Goal: Task Accomplishment & Management: Manage account settings

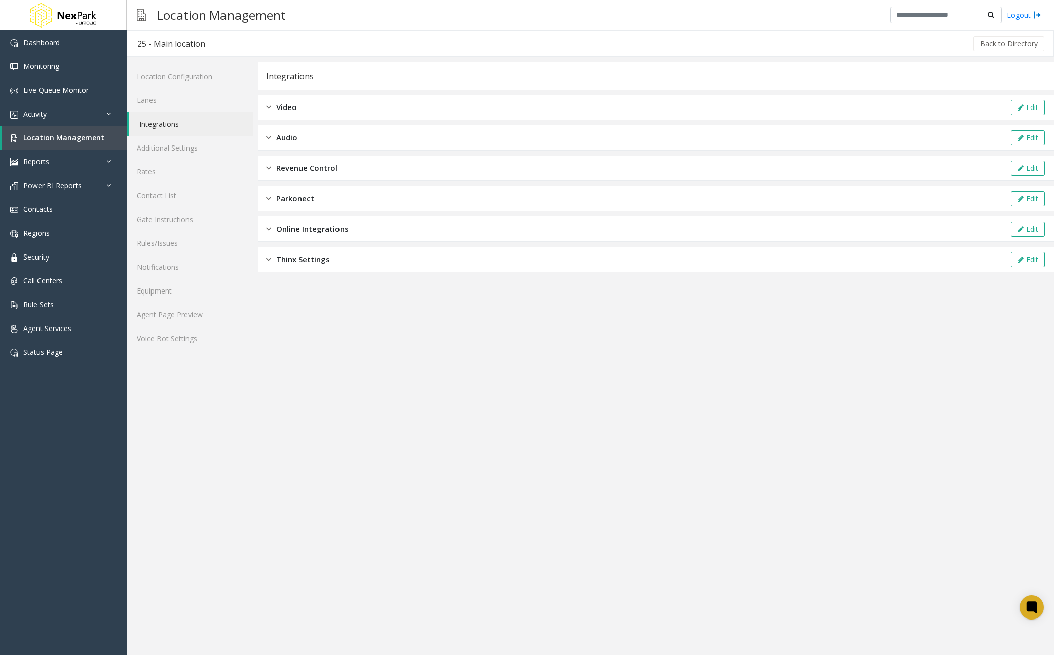
click at [321, 238] on div "Online Integrations Edit" at bounding box center [655, 228] width 795 height 25
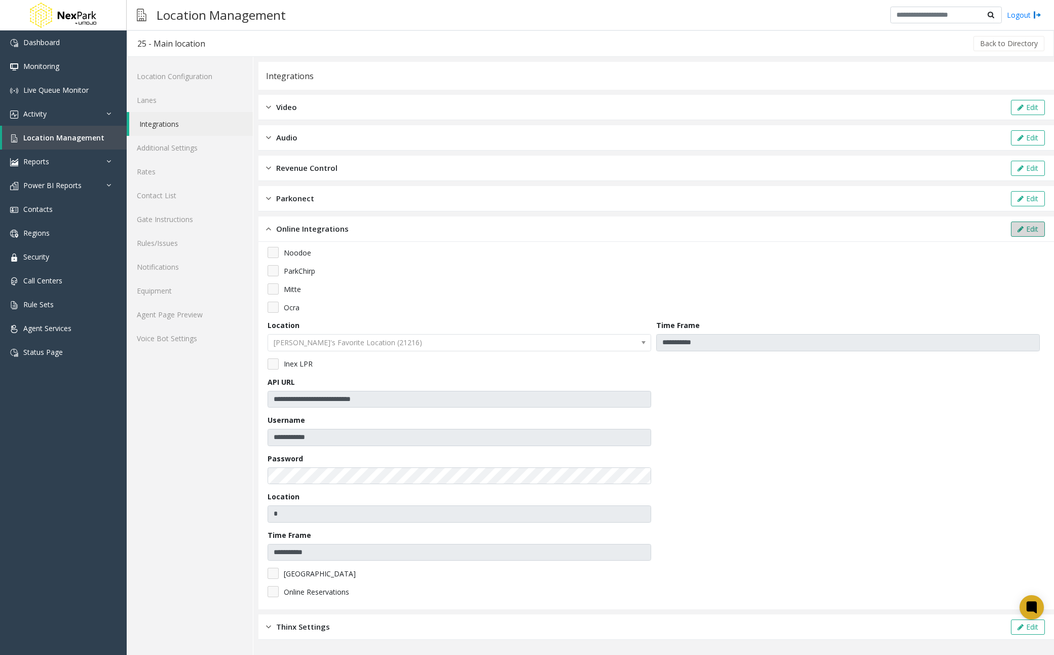
click at [1035, 232] on button "Edit" at bounding box center [1028, 228] width 34 height 15
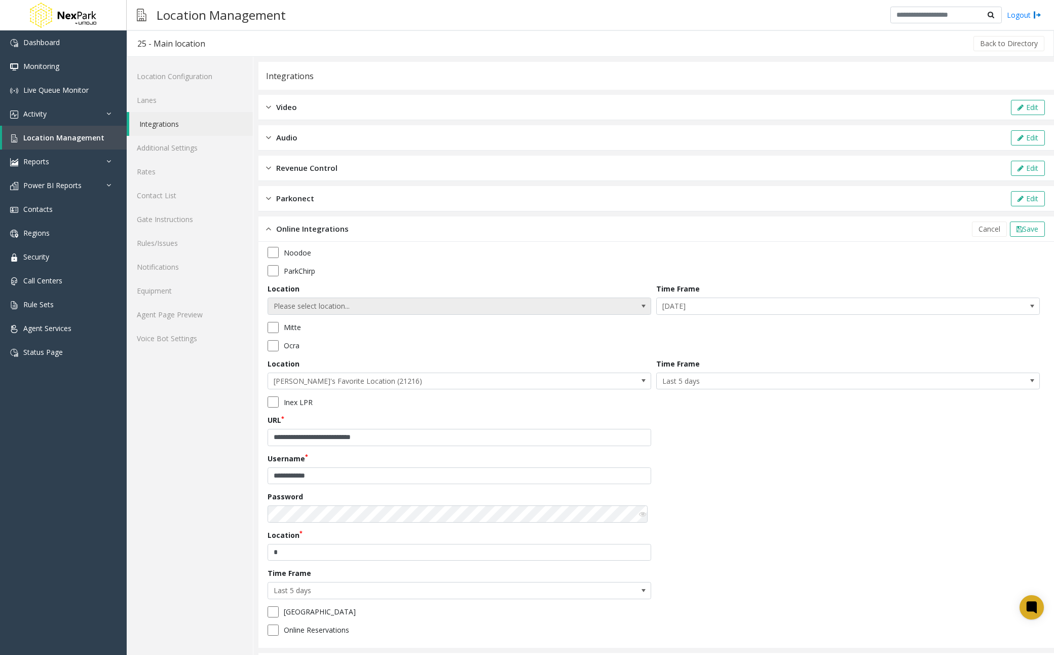
click at [636, 313] on span at bounding box center [643, 306] width 14 height 16
click at [417, 302] on span "Please select location..." at bounding box center [421, 306] width 306 height 16
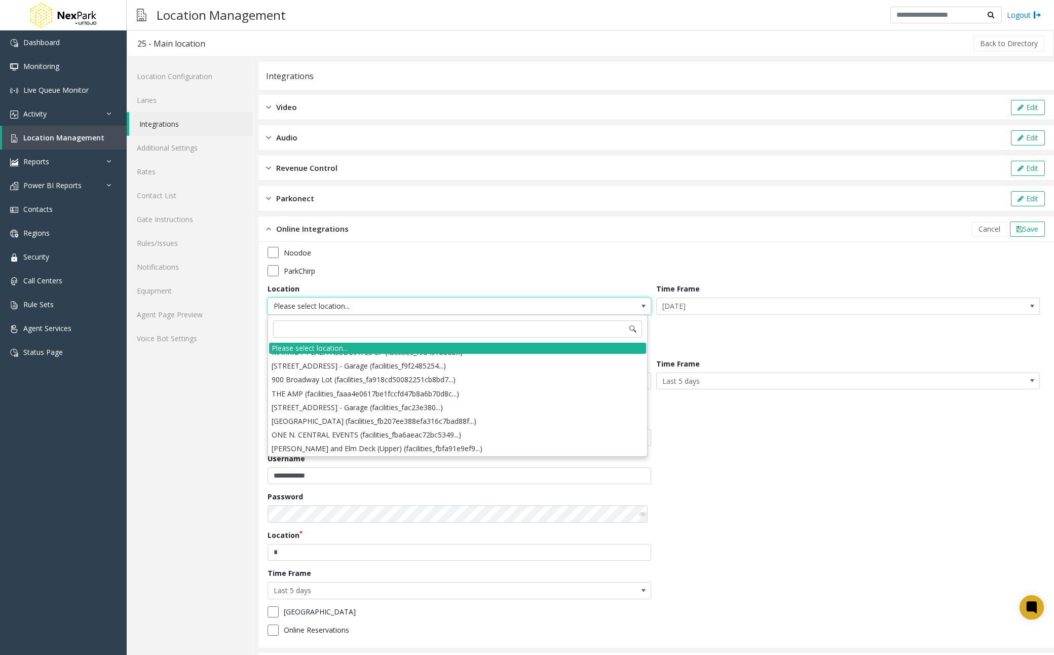
scroll to position [13778, 0]
click at [488, 436] on li "300 West Main Street Lot (facilities_fef6ee52c80eb...)" at bounding box center [457, 435] width 377 height 14
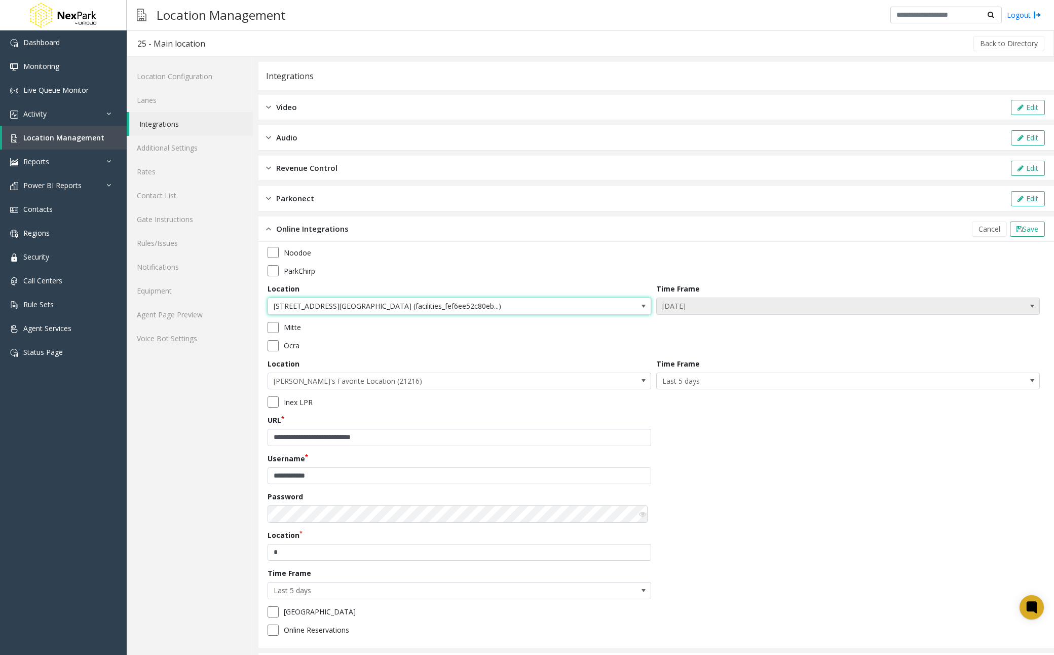
click at [1006, 311] on span "[DATE]" at bounding box center [848, 305] width 384 height 17
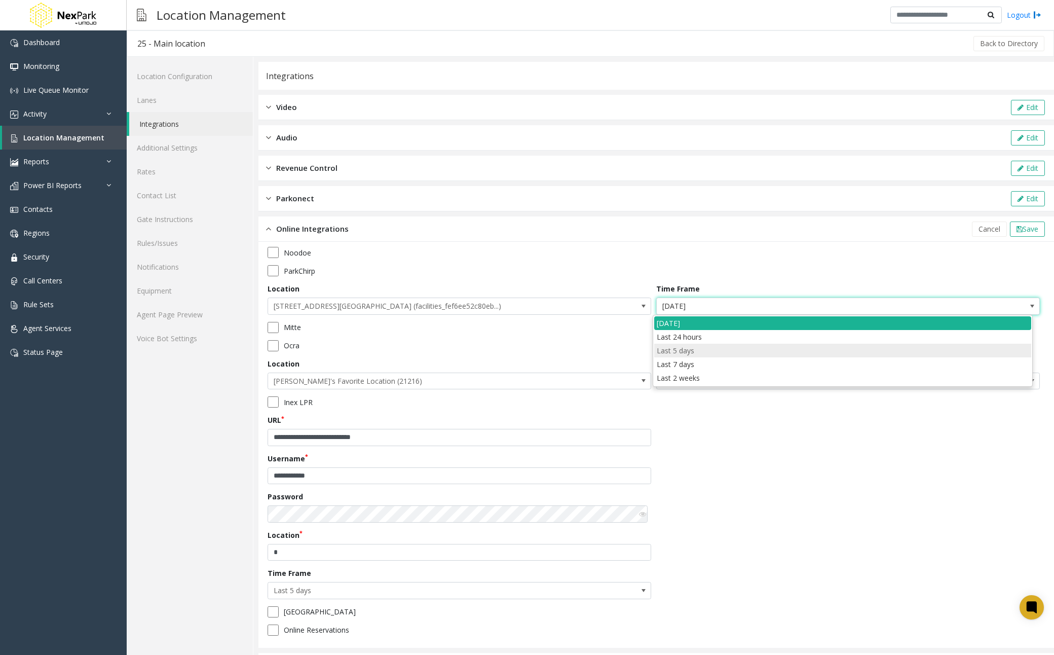
click at [772, 352] on days "Last 5 days" at bounding box center [842, 351] width 377 height 14
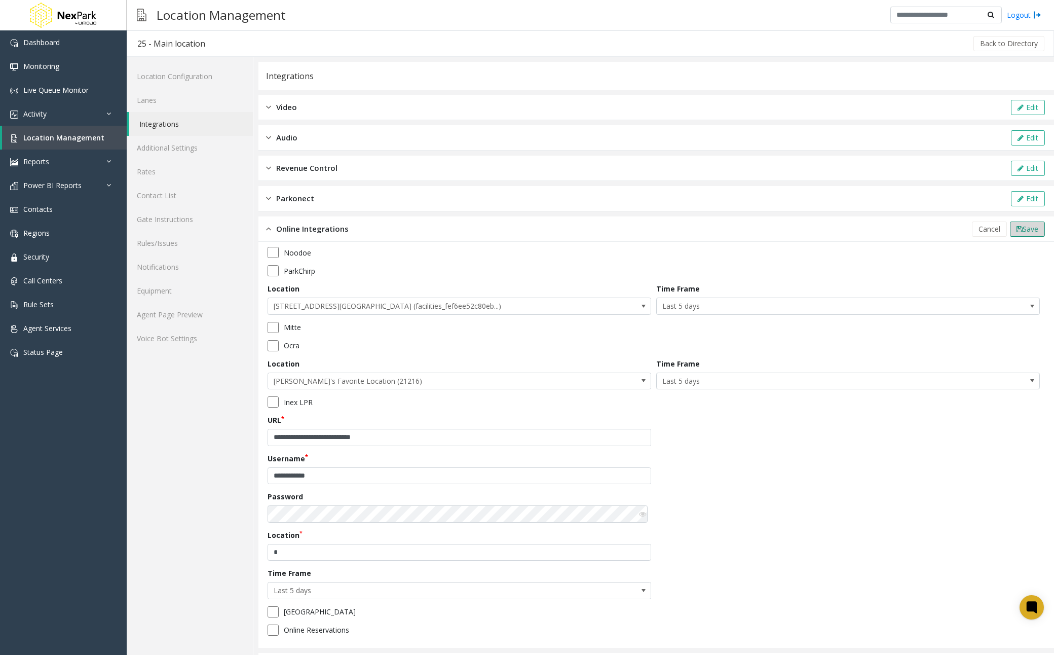
click at [1022, 229] on span "Save" at bounding box center [1030, 229] width 16 height 10
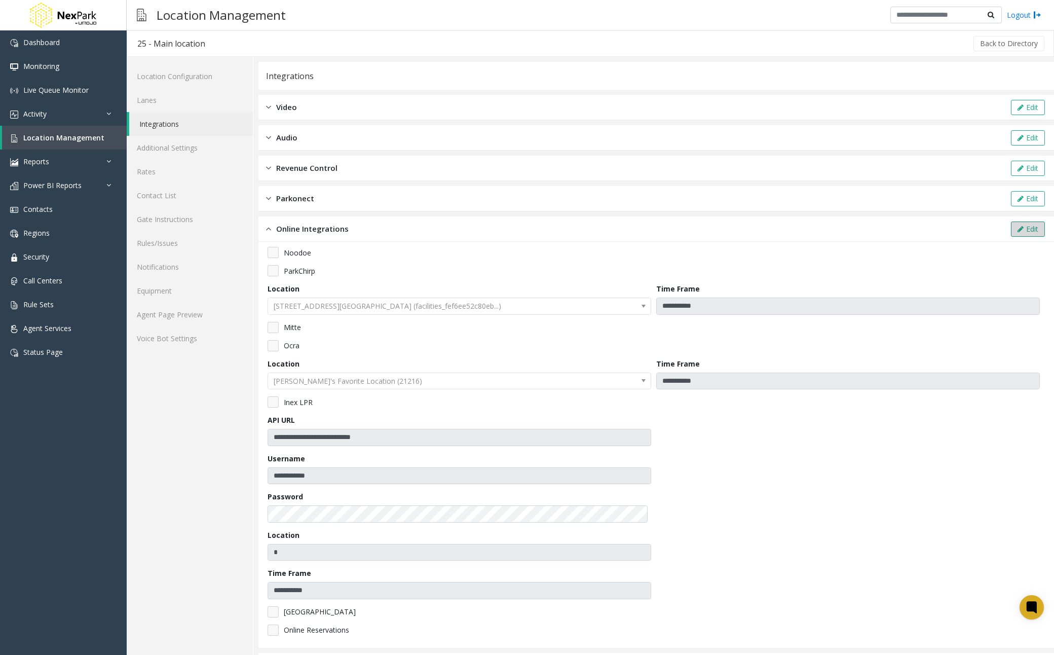
click at [1025, 232] on button "Edit" at bounding box center [1028, 228] width 34 height 15
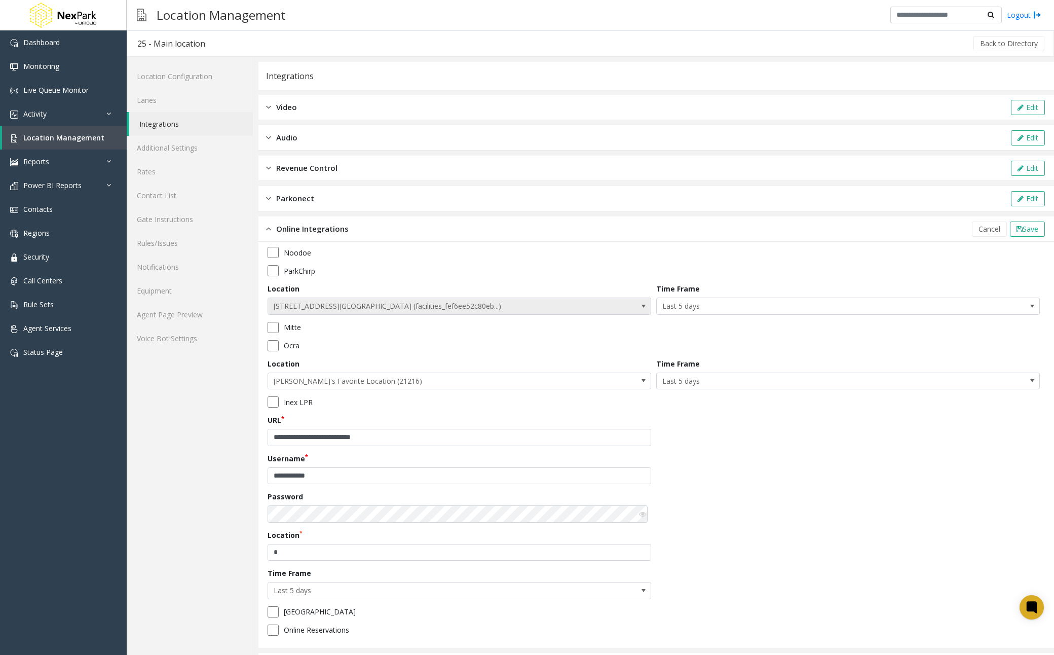
click at [595, 306] on span "300 West Main Street Lot (facilities_fef6ee52c80eb...)" at bounding box center [460, 305] width 384 height 17
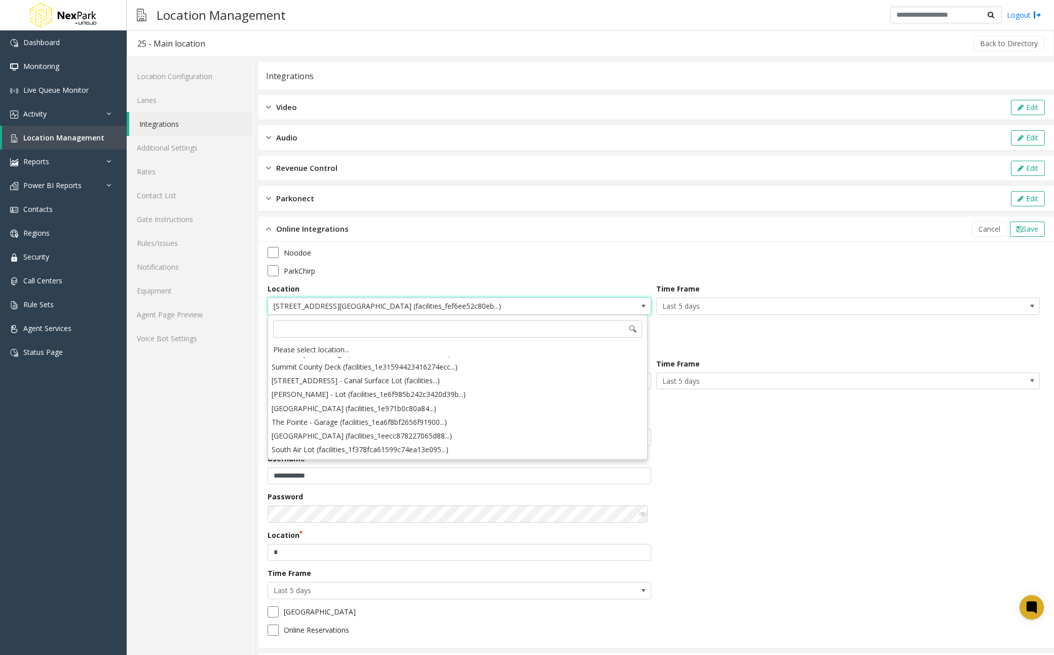
scroll to position [0, 0]
click at [351, 363] on li "Test Facility Name (1)" at bounding box center [457, 364] width 377 height 14
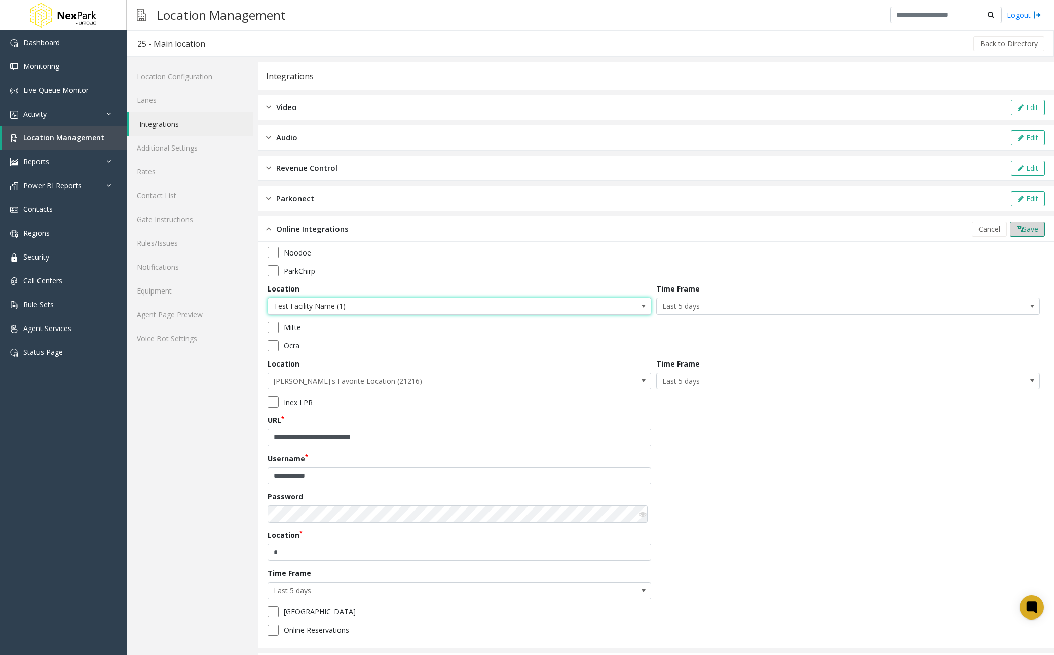
click at [1028, 231] on span "Save" at bounding box center [1030, 229] width 16 height 10
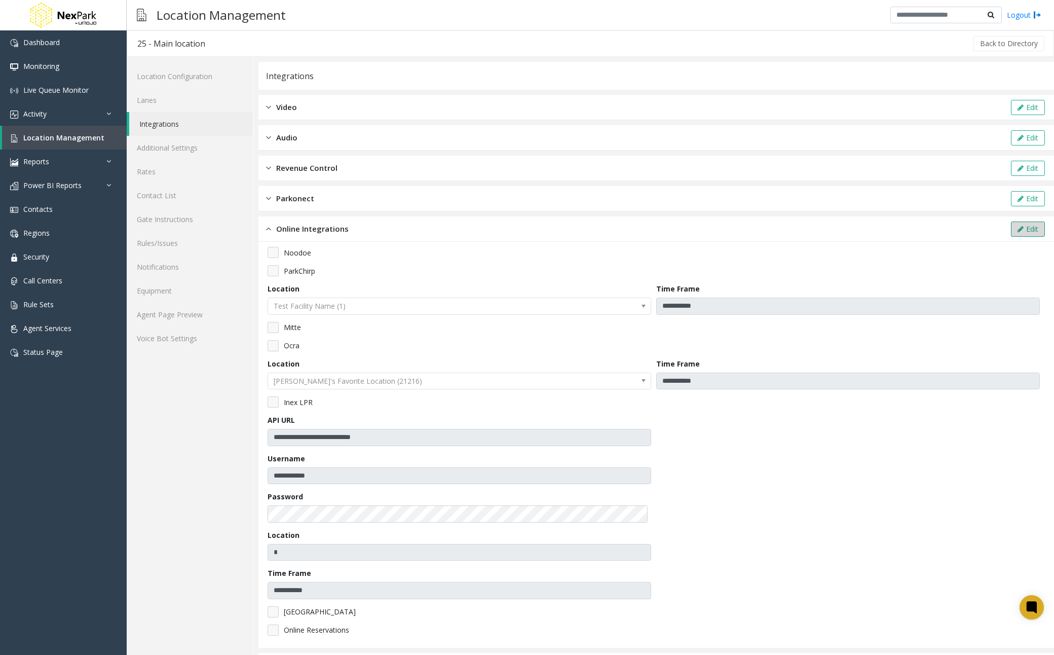
click at [1025, 226] on button "Edit" at bounding box center [1028, 228] width 34 height 15
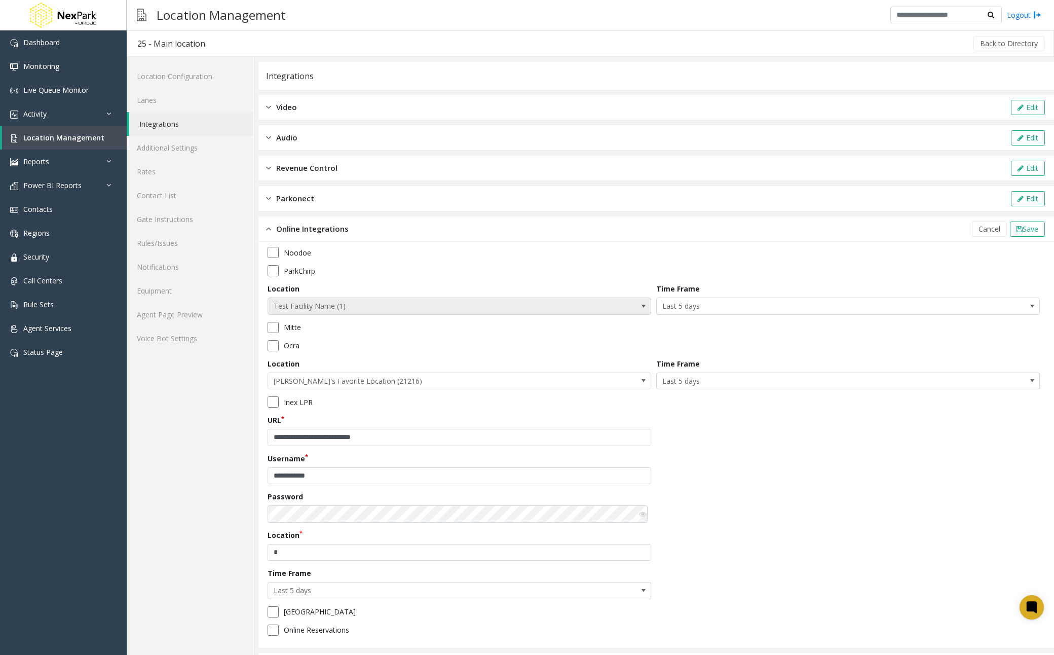
click at [475, 312] on span "Test Facility Name (1)" at bounding box center [421, 306] width 306 height 16
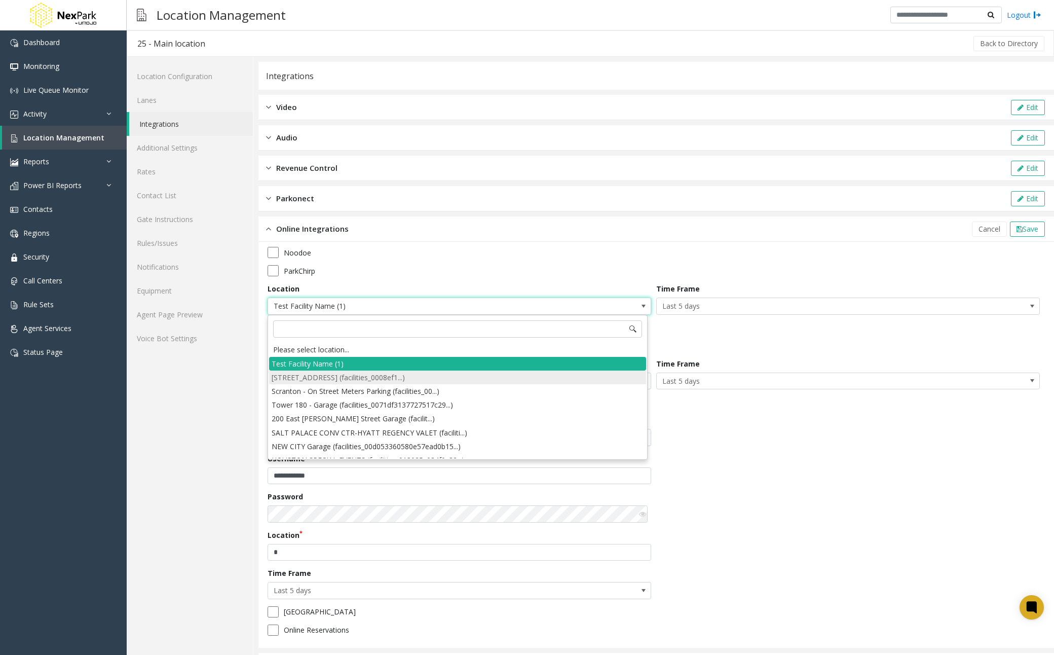
click at [460, 377] on li "207 East 7th Street Lot - 1624 (facilities_0008ef1...)" at bounding box center [457, 377] width 377 height 14
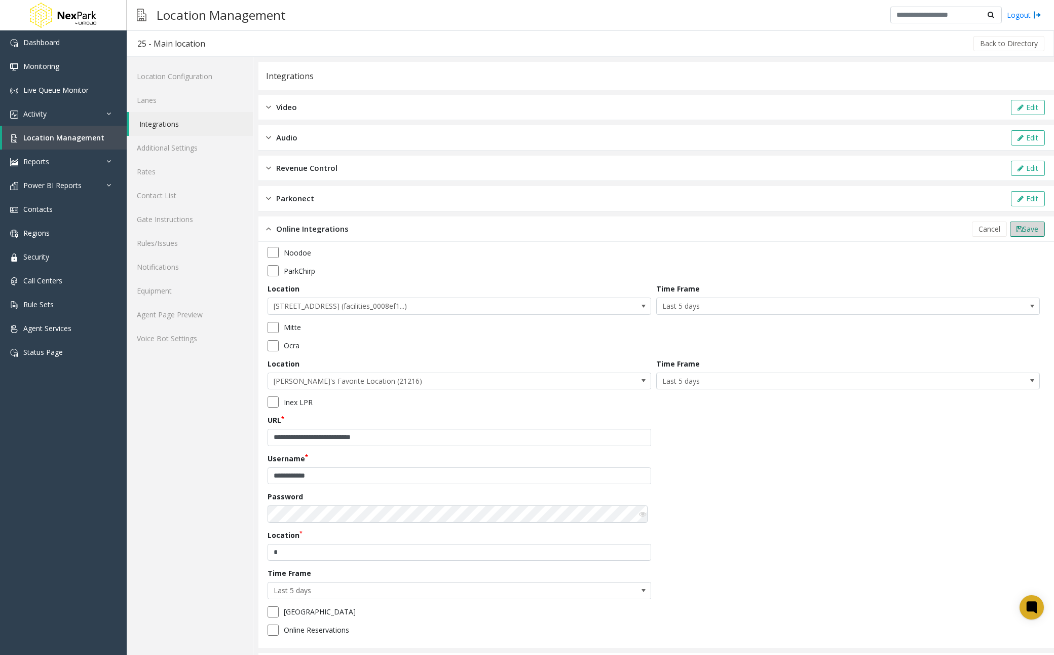
click at [1022, 233] on span "Save" at bounding box center [1030, 229] width 16 height 10
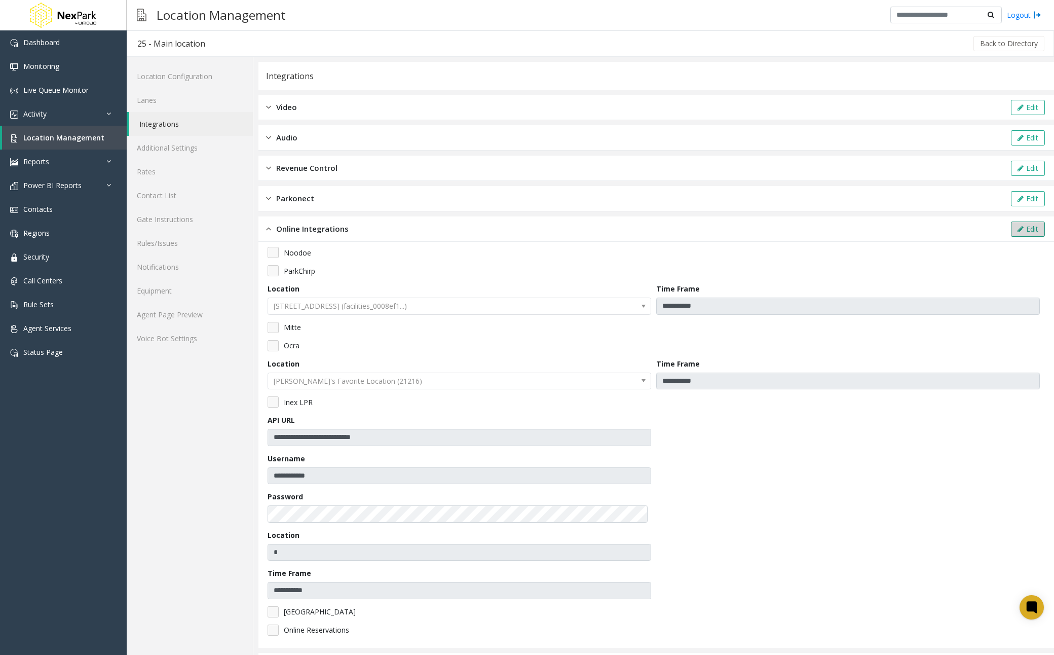
click at [1028, 230] on button "Edit" at bounding box center [1028, 228] width 34 height 15
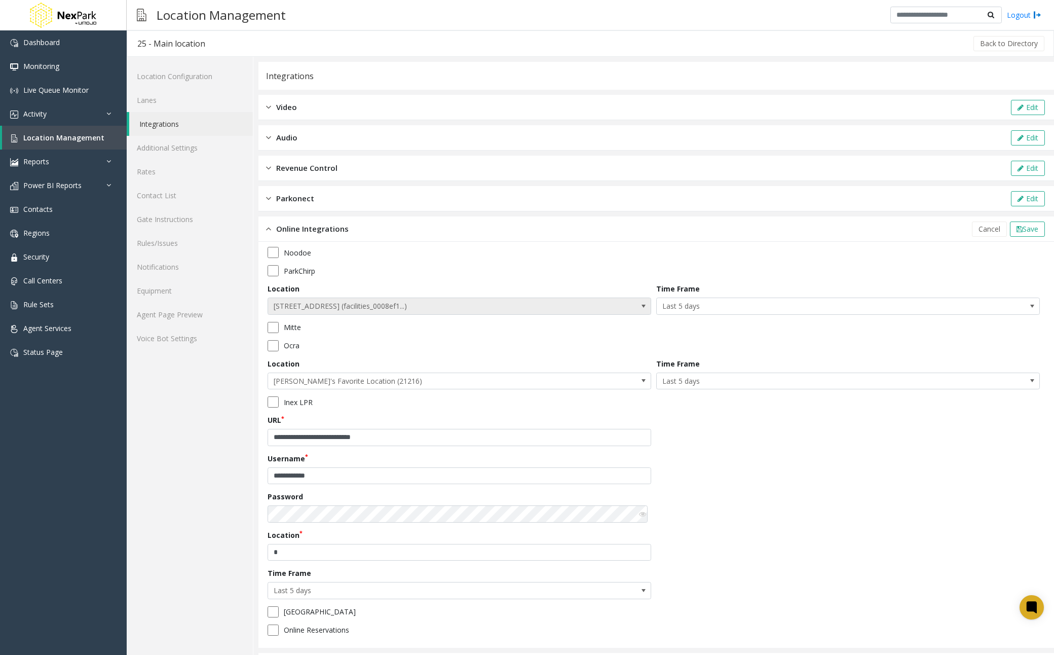
click at [401, 309] on span "207 East 7th Street Lot - 1624 (facilities_0008ef1...)" at bounding box center [421, 306] width 306 height 16
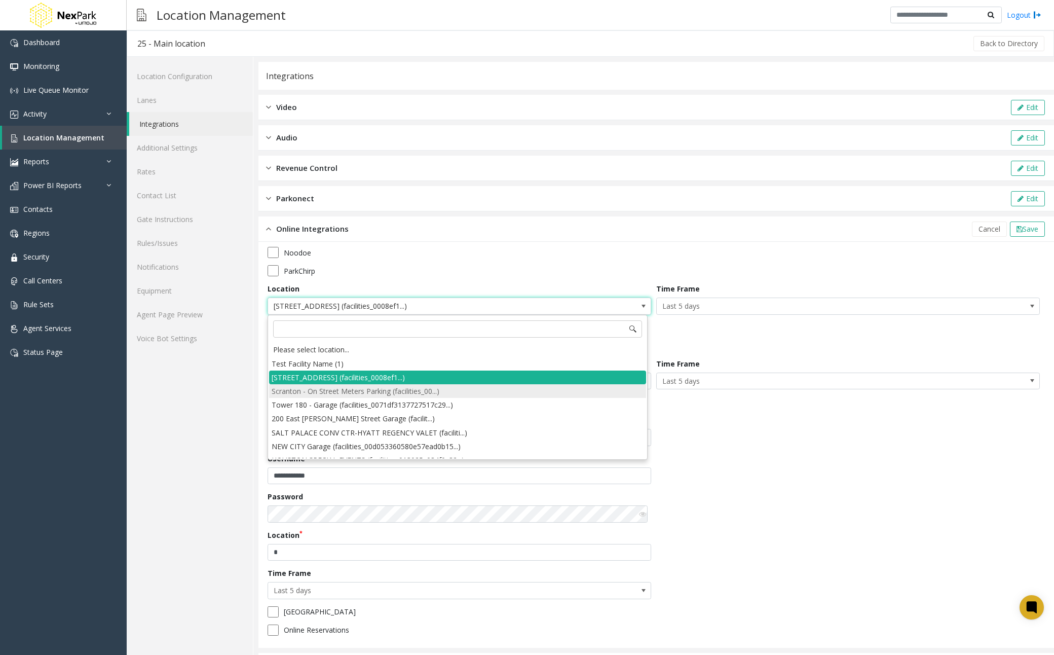
click at [375, 397] on li "Scranton - On Street Meters Parking (facilities_00...)" at bounding box center [457, 391] width 377 height 14
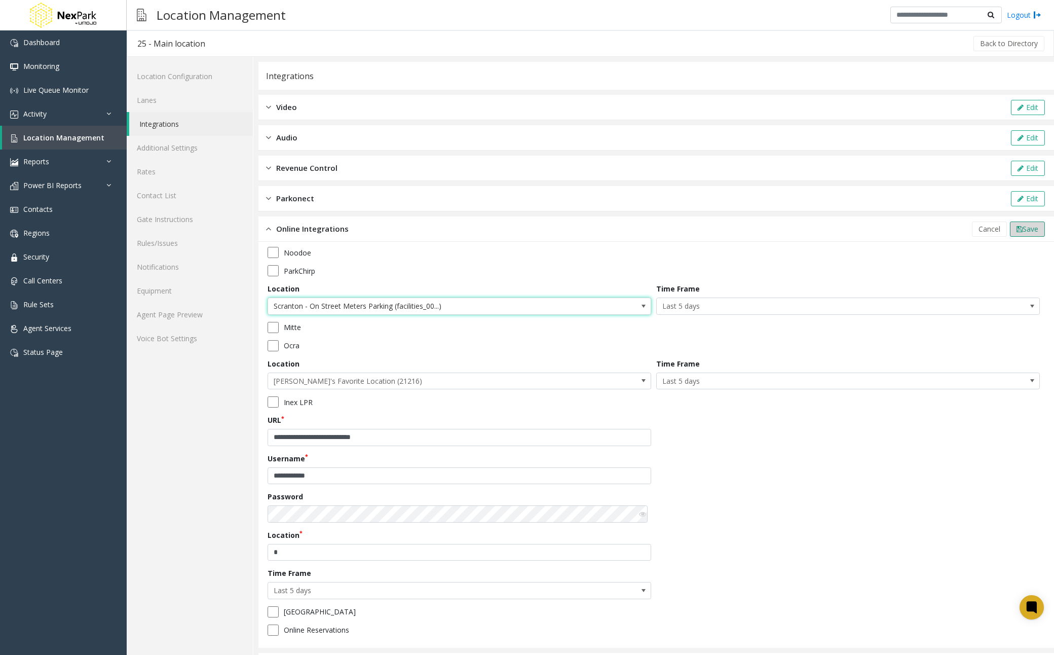
click at [1022, 226] on span "Save" at bounding box center [1030, 229] width 16 height 10
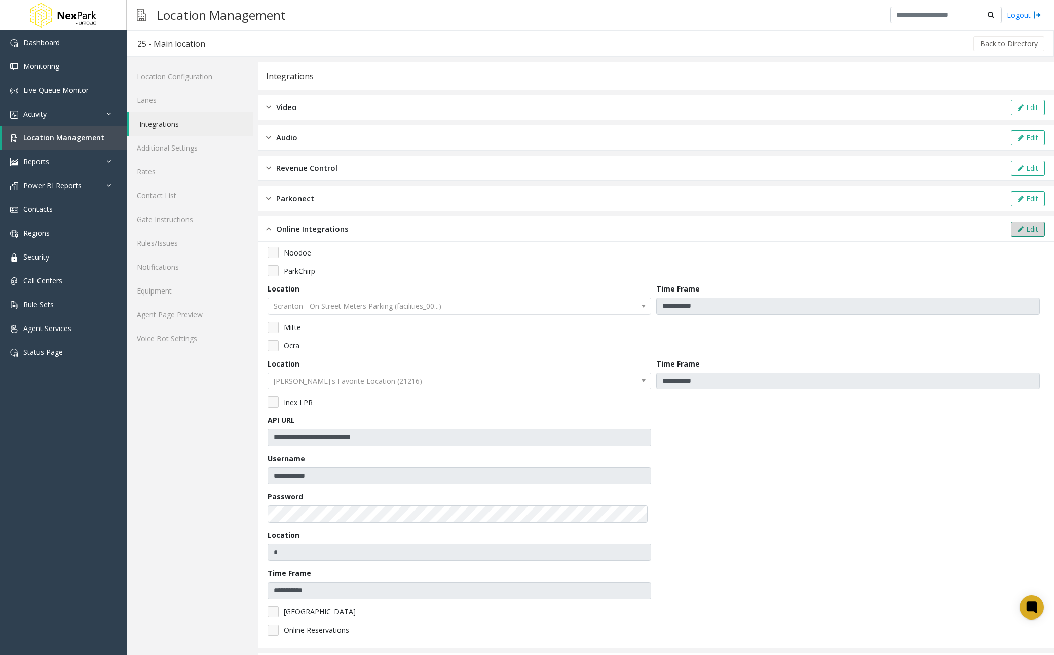
click at [1017, 231] on button "Edit" at bounding box center [1028, 228] width 34 height 15
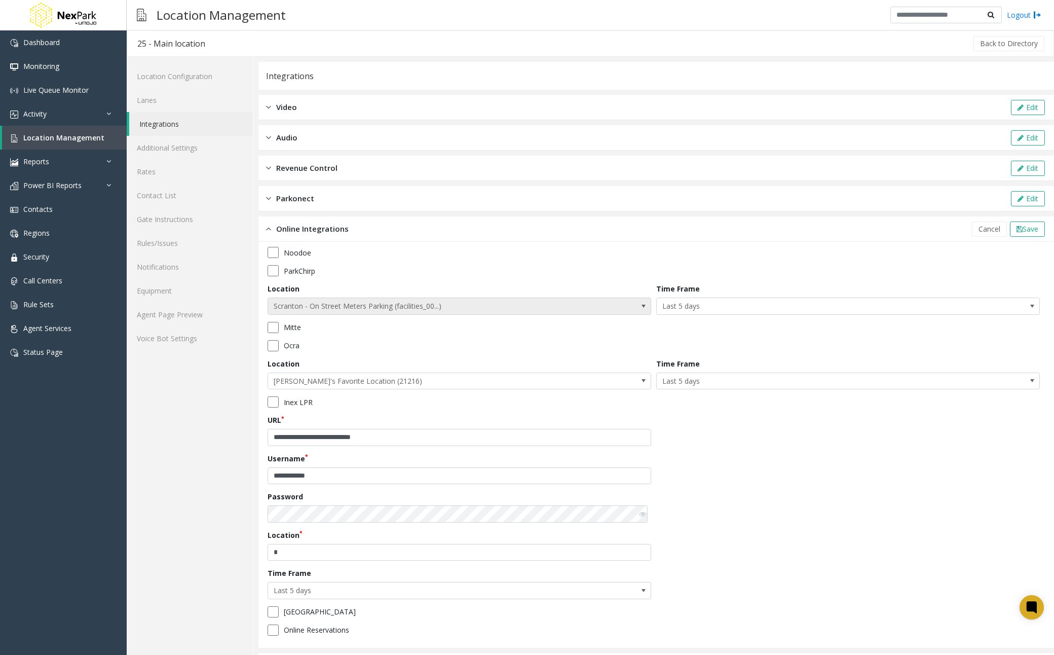
click at [573, 312] on span "Scranton - On Street Meters Parking (facilities_00...)" at bounding box center [460, 305] width 384 height 17
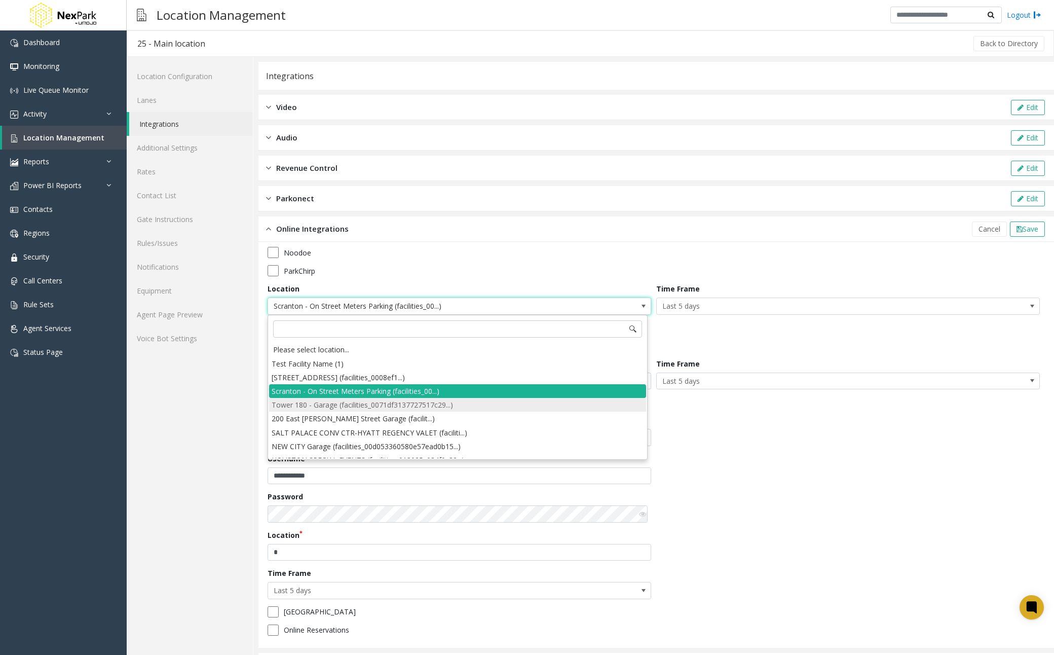
click at [505, 406] on li "Tower 180 - Garage (facilities_0071df3137727517c29...)" at bounding box center [457, 405] width 377 height 14
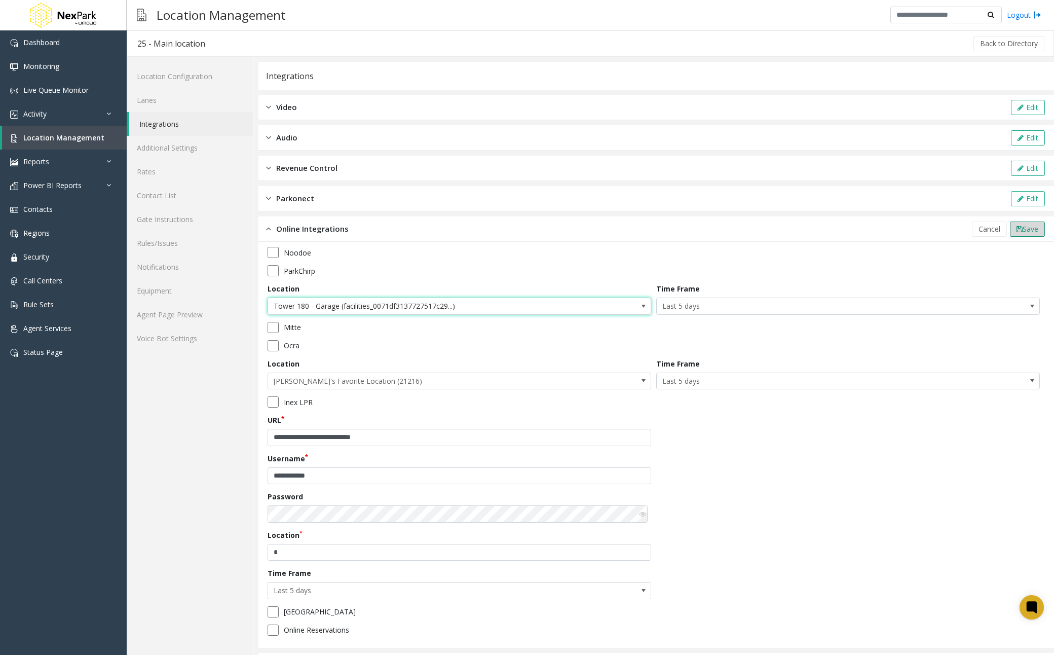
click at [1024, 232] on span "Save" at bounding box center [1030, 229] width 16 height 10
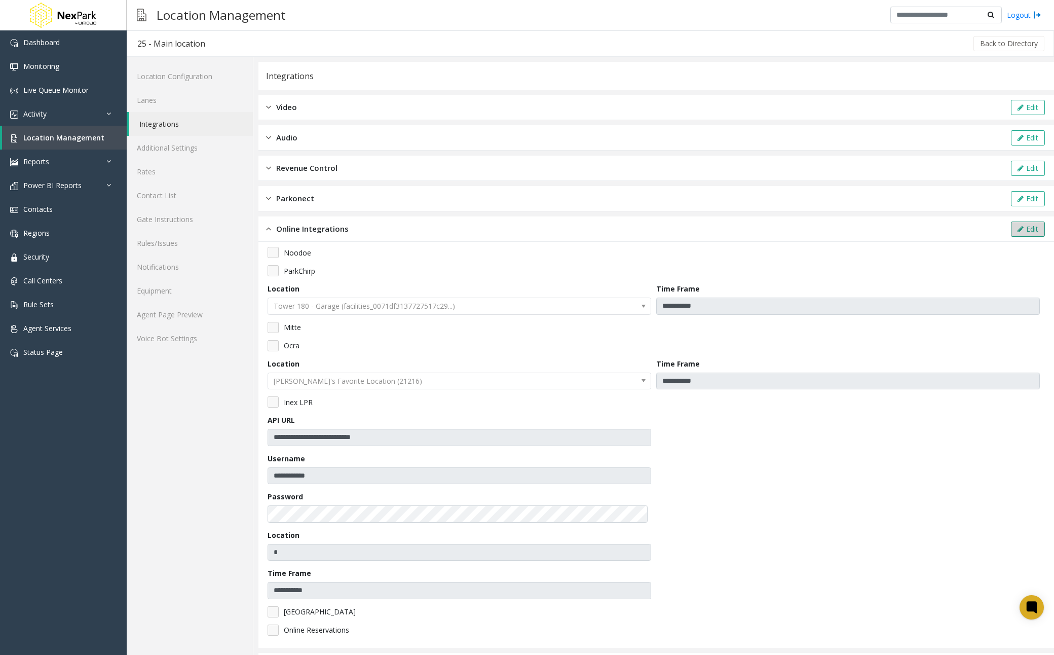
click at [1036, 227] on button "Edit" at bounding box center [1028, 228] width 34 height 15
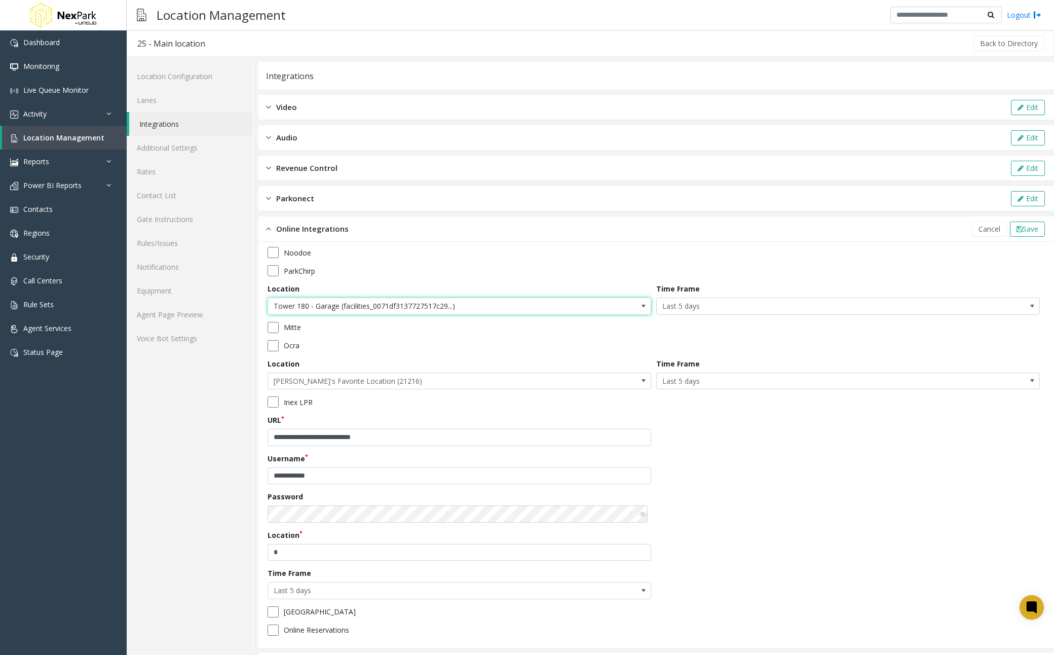
click at [621, 306] on span "Tower 180 - Garage (facilities_0071df3137727517c29...)" at bounding box center [460, 305] width 384 height 17
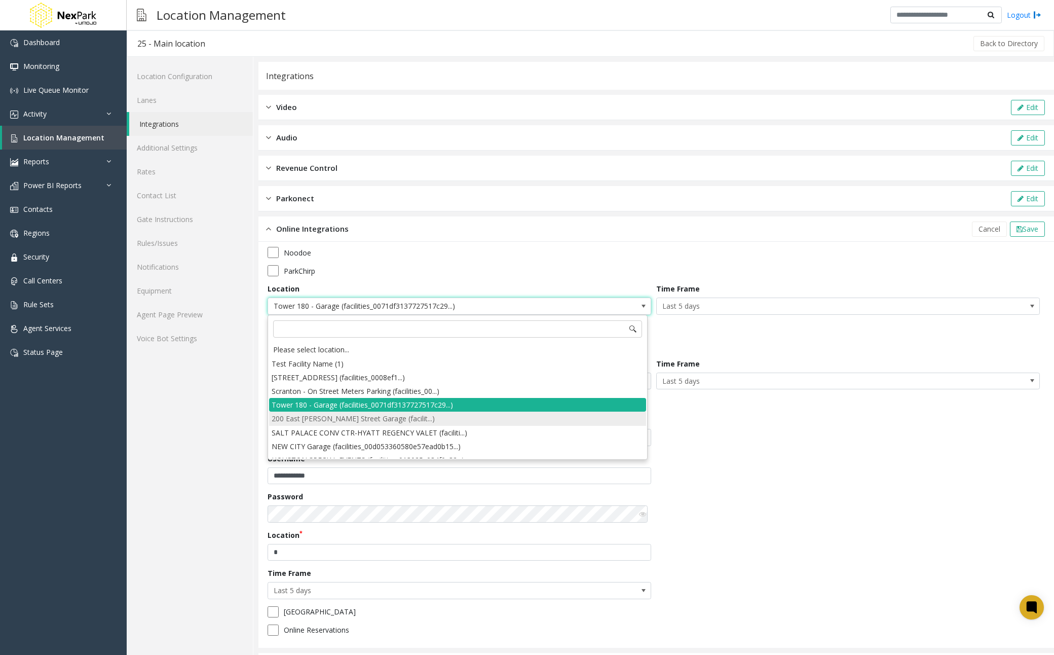
click at [500, 420] on li "200 East Van Buren - Taylor Street Garage (facilit...)" at bounding box center [457, 418] width 377 height 14
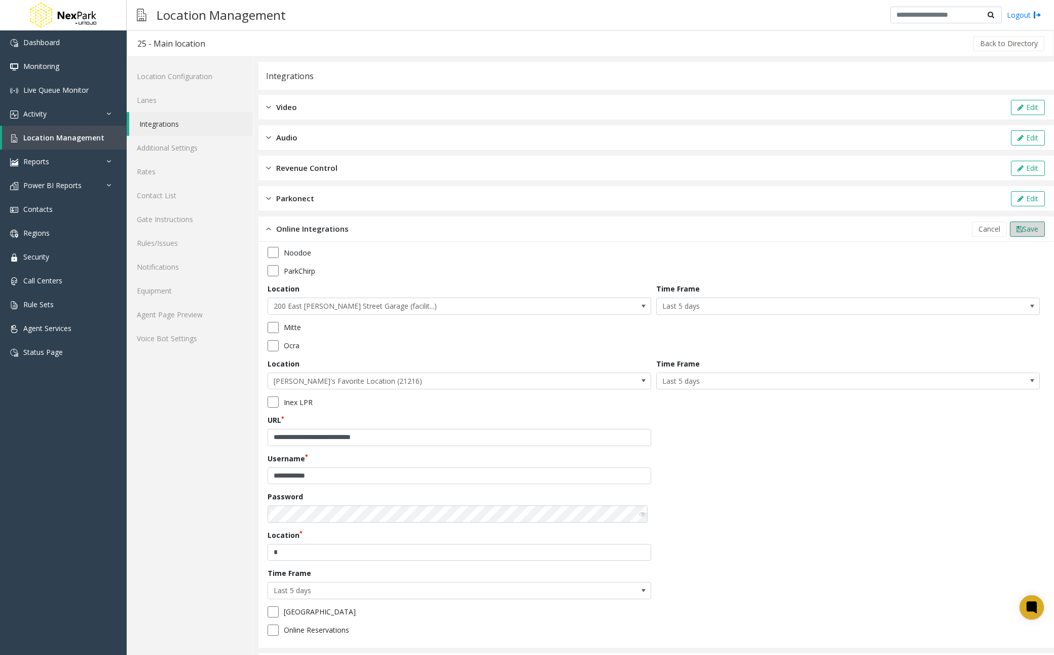
click at [1016, 231] on icon at bounding box center [1019, 228] width 6 height 7
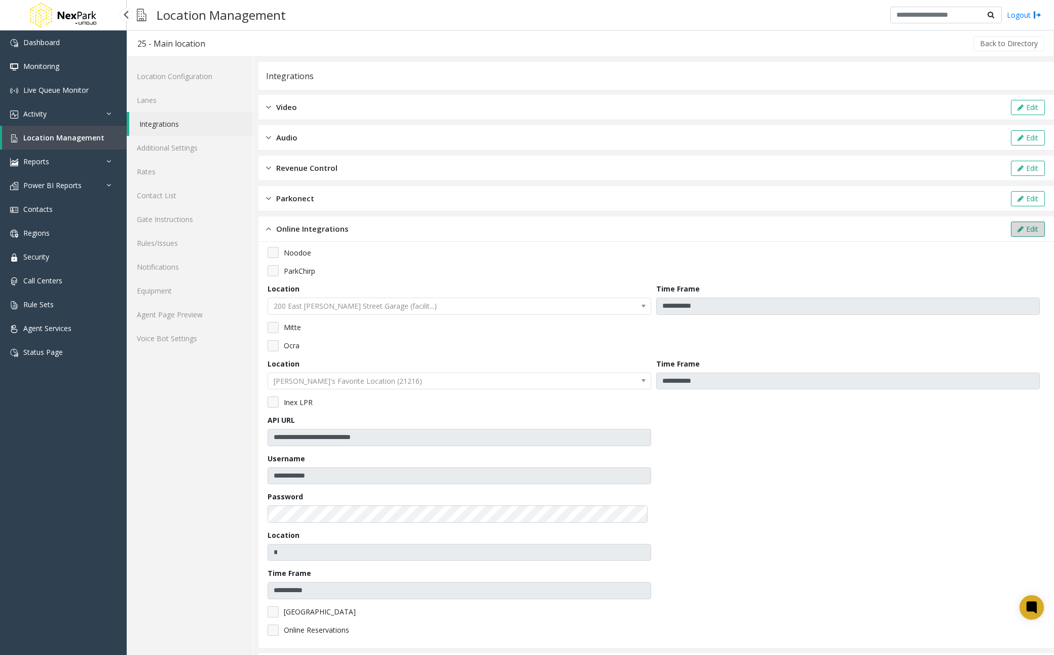
click at [1021, 226] on button "Edit" at bounding box center [1028, 228] width 34 height 15
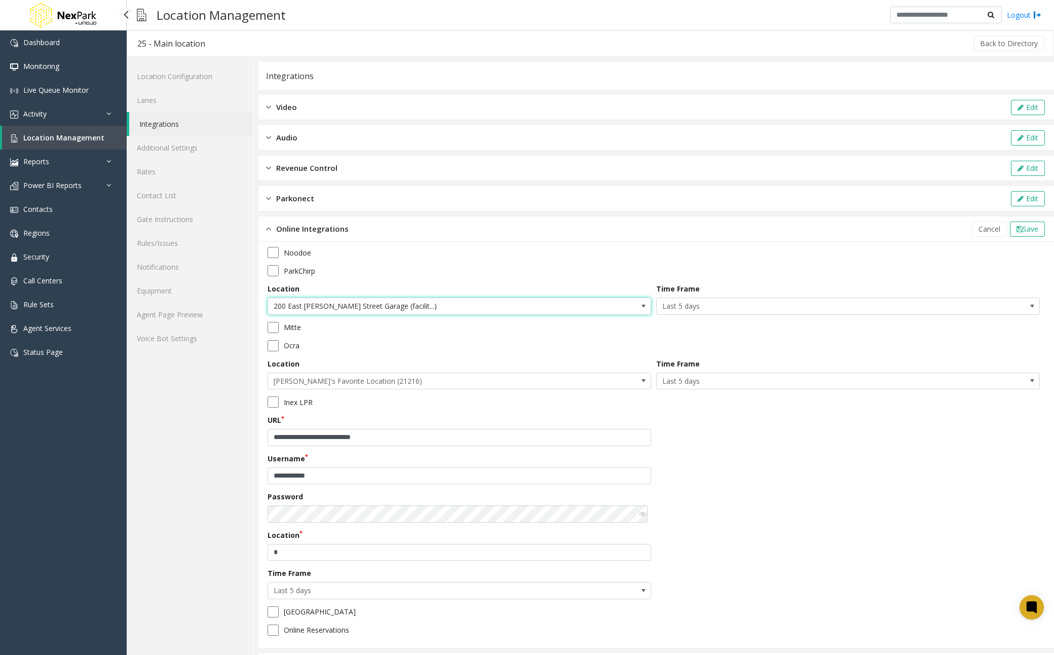
click at [531, 302] on span "200 East Van Buren - Taylor Street Garage (facilit...)" at bounding box center [421, 306] width 306 height 16
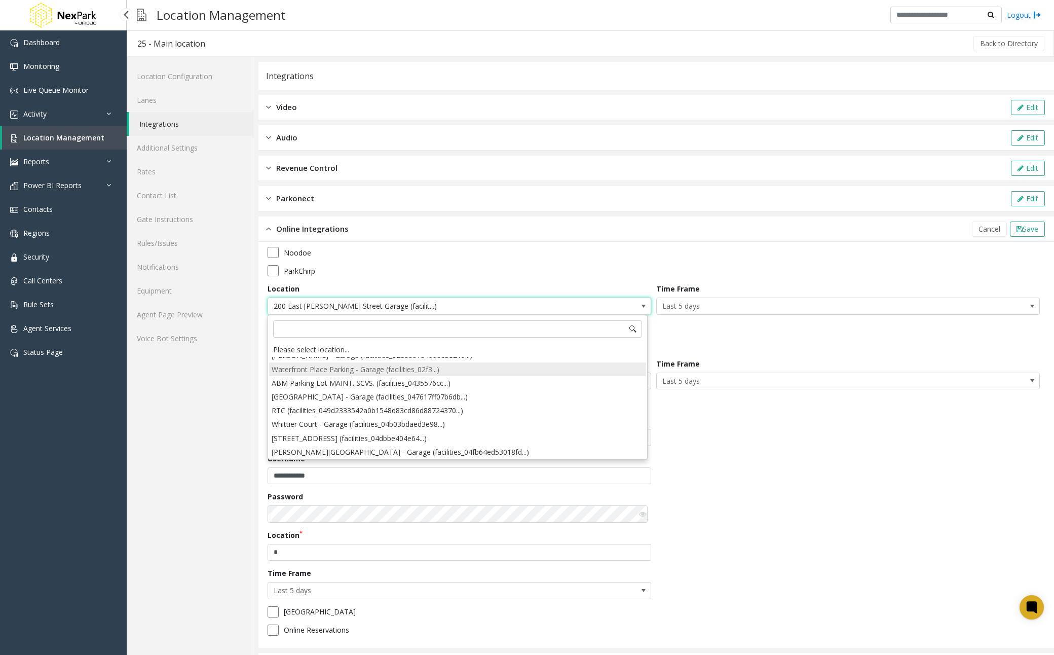
scroll to position [203, 0]
click at [392, 365] on li "Waterfront Place Parking - Garage (facilities_02f3...)" at bounding box center [457, 368] width 377 height 14
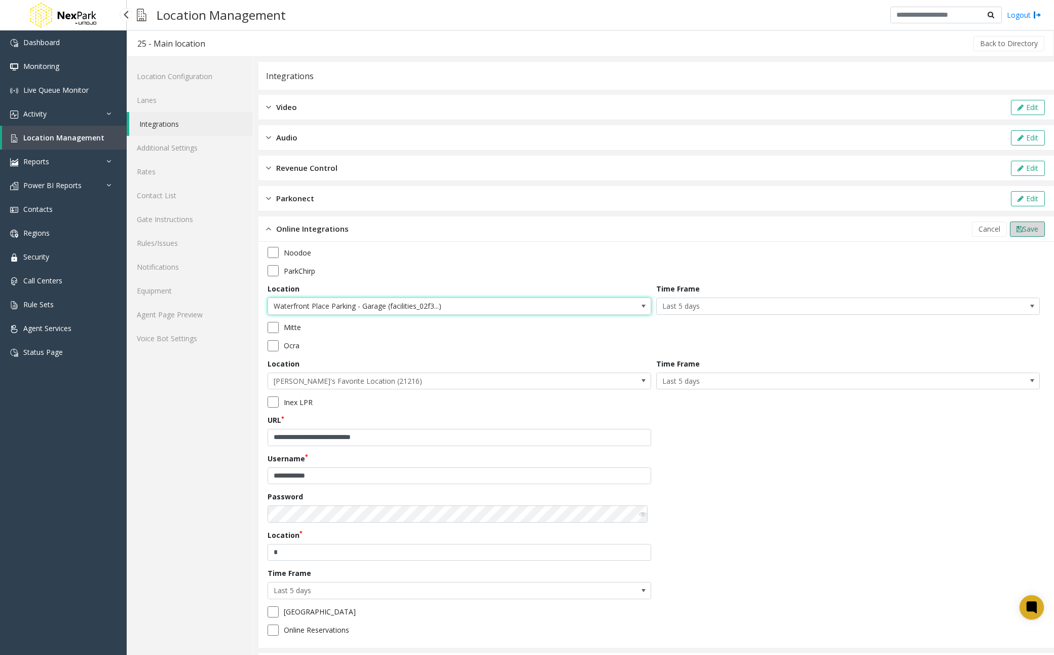
click at [1022, 233] on span "Save" at bounding box center [1030, 229] width 16 height 10
